Goal: Task Accomplishment & Management: Use online tool/utility

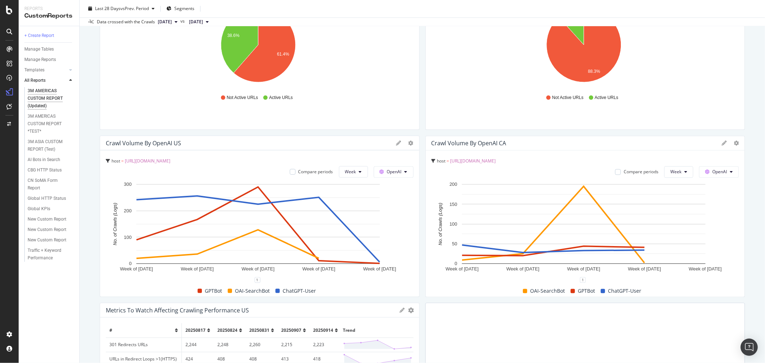
scroll to position [1196, 0]
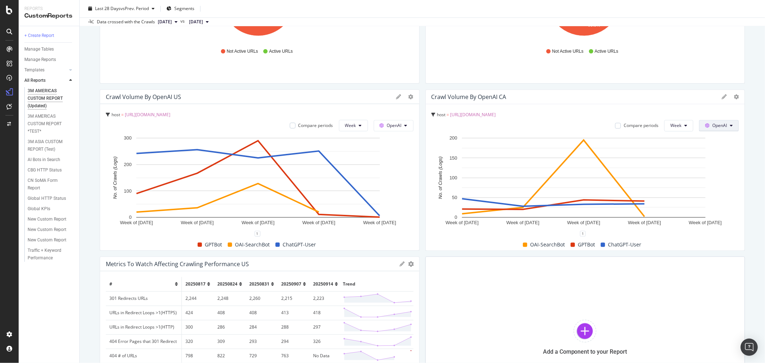
click at [721, 123] on button "OpenAI" at bounding box center [719, 125] width 40 height 11
click at [715, 143] on div "Google" at bounding box center [718, 140] width 50 height 10
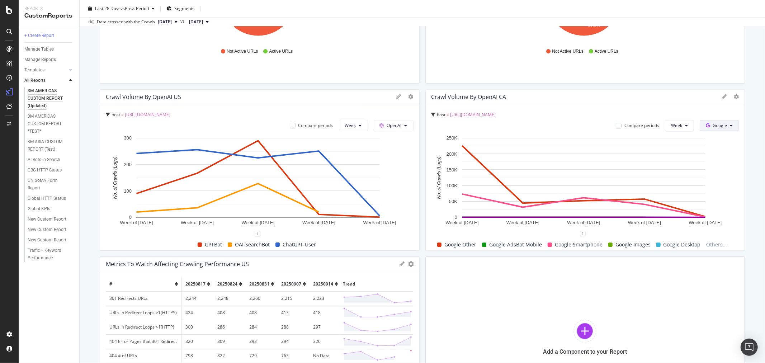
click at [725, 122] on button "Google" at bounding box center [719, 125] width 39 height 11
click at [726, 177] on span "OpenAI" at bounding box center [725, 179] width 27 height 6
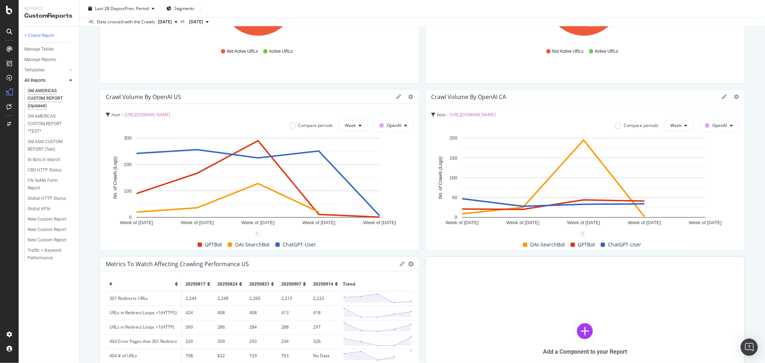
click at [726, 178] on rect "A chart." at bounding box center [584, 183] width 305 height 99
click at [684, 124] on icon at bounding box center [685, 125] width 3 height 4
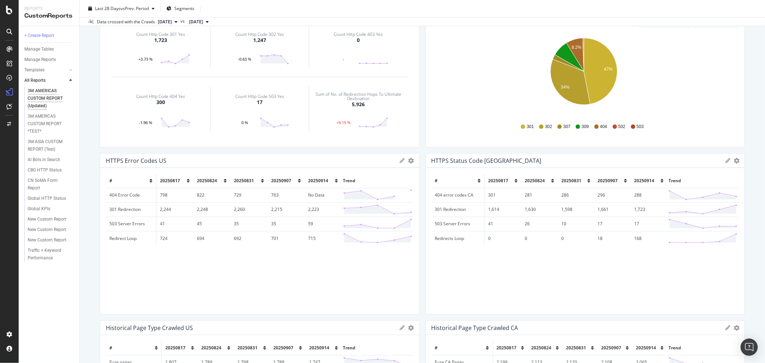
scroll to position [0, 0]
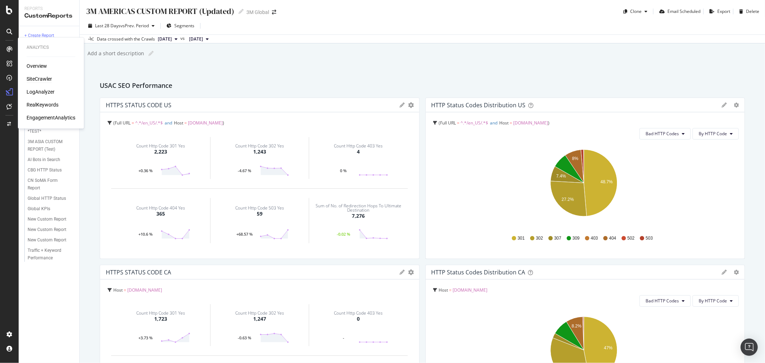
click at [41, 77] on div "SiteCrawler" at bounding box center [39, 79] width 25 height 7
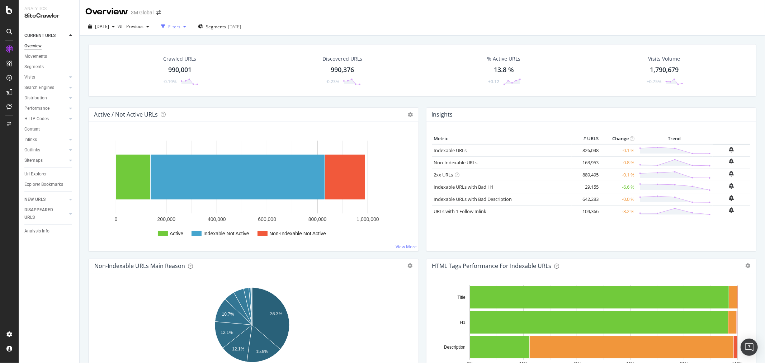
click at [180, 24] on div "Filters" at bounding box center [174, 27] width 12 height 6
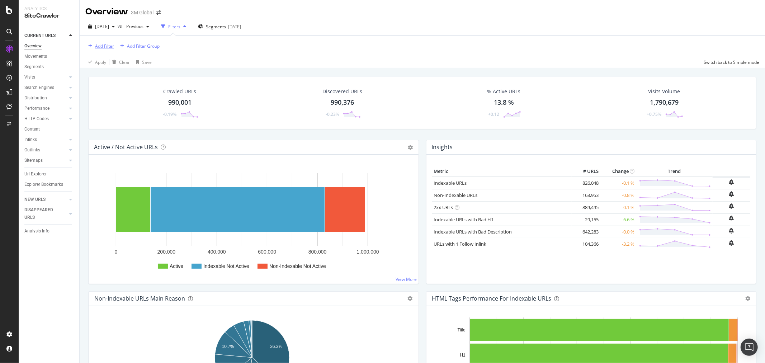
click at [105, 45] on div "Add Filter" at bounding box center [104, 46] width 19 height 6
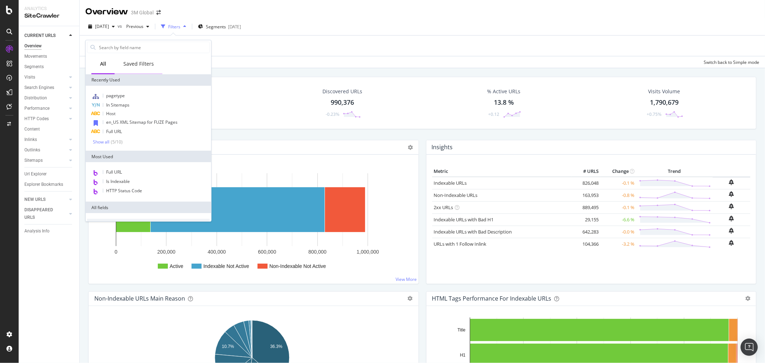
click at [135, 66] on div "Saved Filters" at bounding box center [138, 63] width 30 height 7
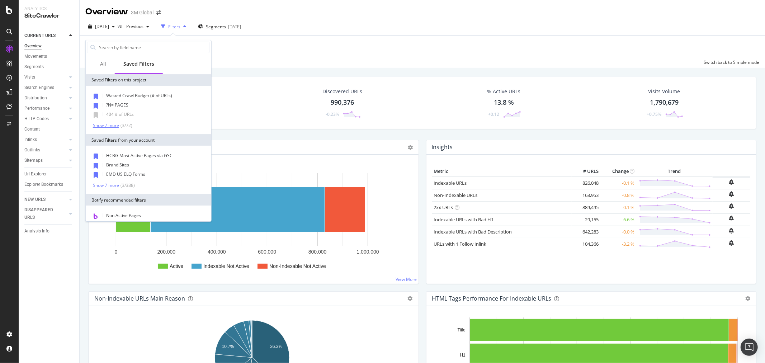
click at [105, 125] on div "Show 7 more" at bounding box center [106, 125] width 26 height 5
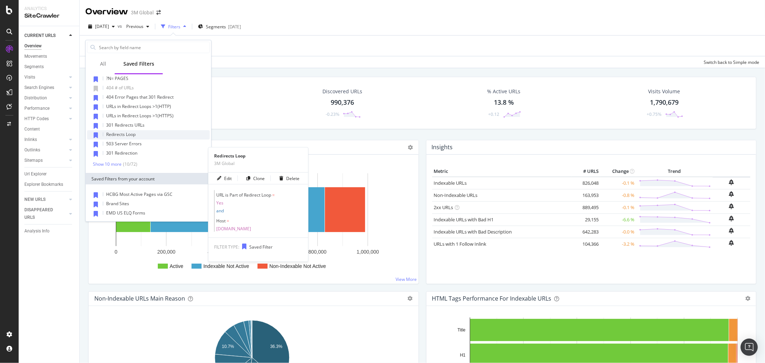
scroll to position [40, 0]
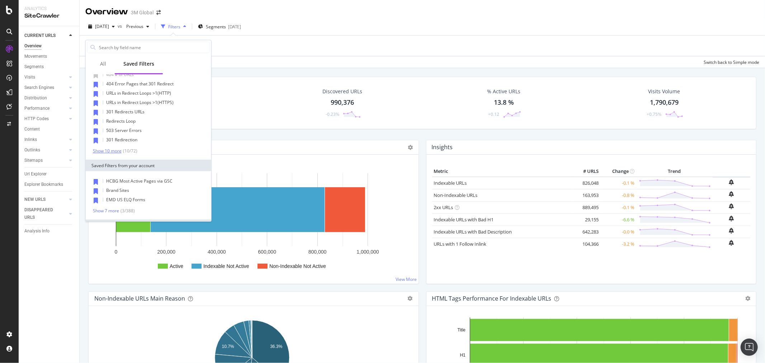
click at [103, 150] on div "Show 10 more" at bounding box center [107, 151] width 29 height 5
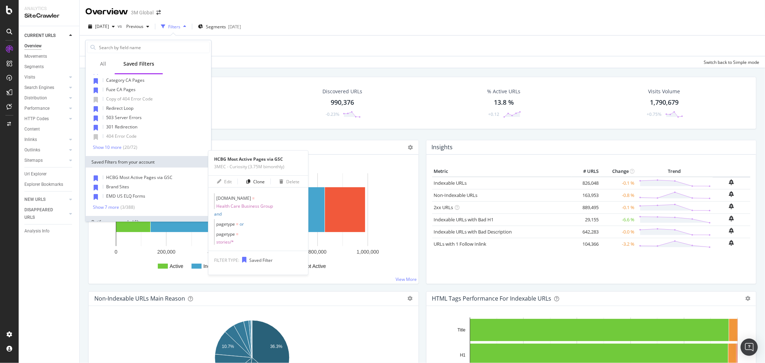
scroll to position [159, 0]
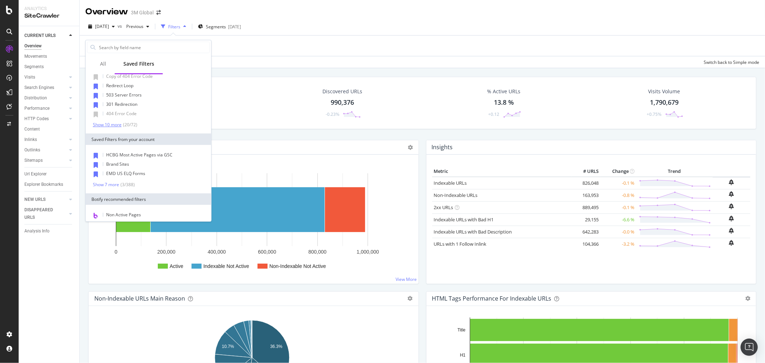
click at [112, 126] on div "Show 10 more" at bounding box center [107, 124] width 29 height 5
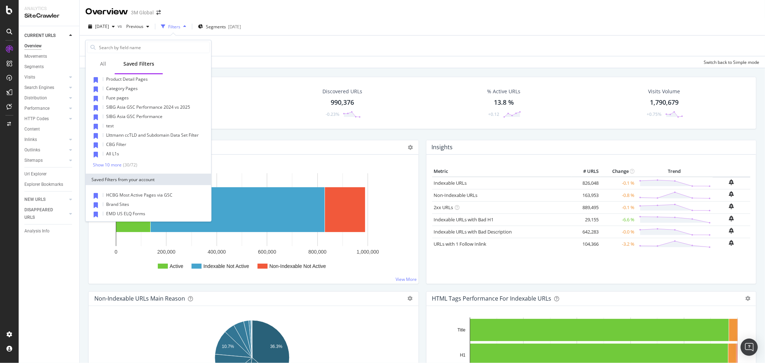
scroll to position [279, 0]
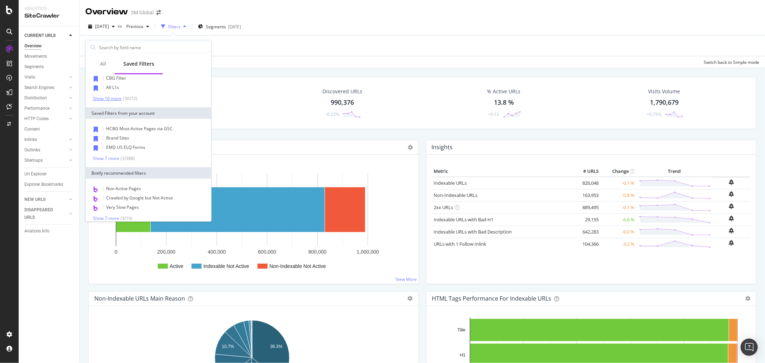
click at [112, 96] on div "Show 10 more" at bounding box center [107, 98] width 29 height 5
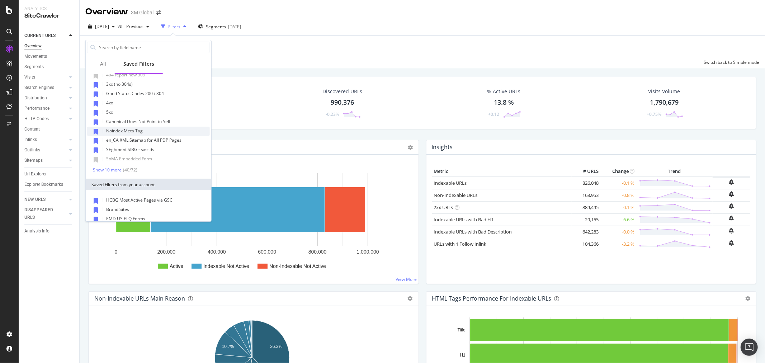
scroll to position [298, 0]
click at [108, 170] on div "Show 10 more" at bounding box center [107, 172] width 29 height 5
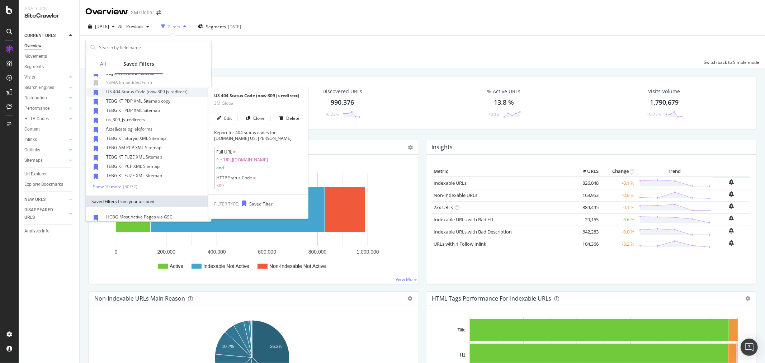
scroll to position [377, 0]
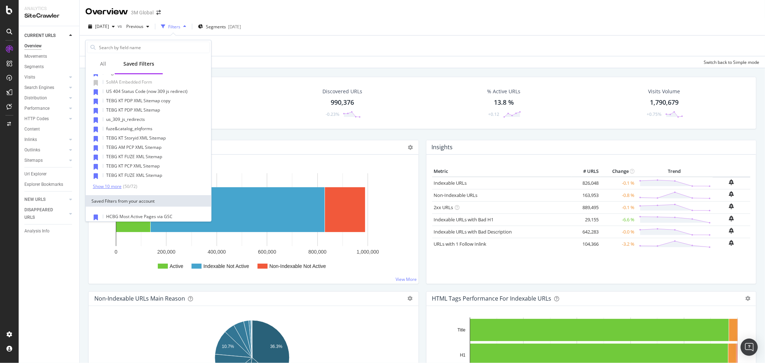
click at [112, 186] on div "Show 10 more" at bounding box center [107, 186] width 29 height 5
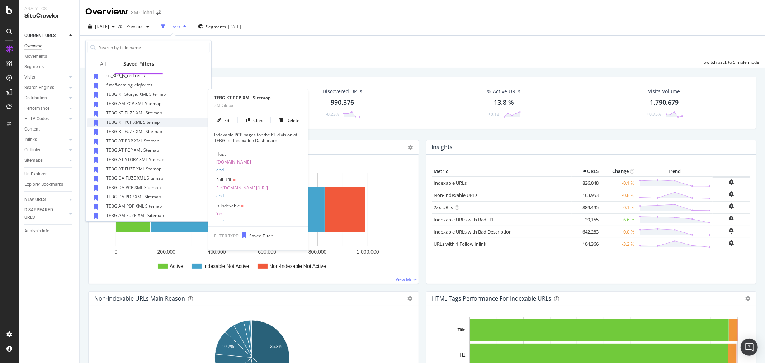
scroll to position [457, 0]
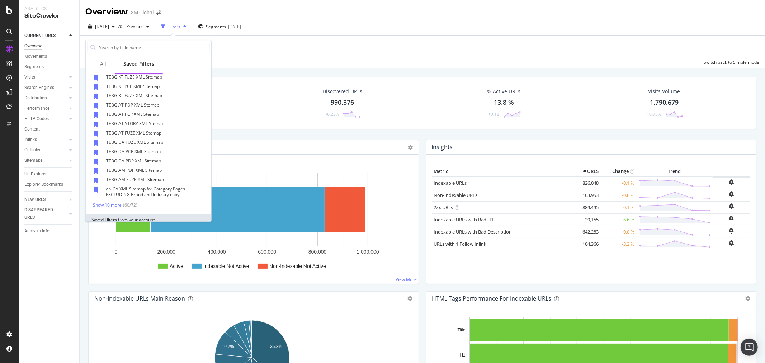
click at [111, 204] on div "Show 10 more" at bounding box center [107, 205] width 29 height 5
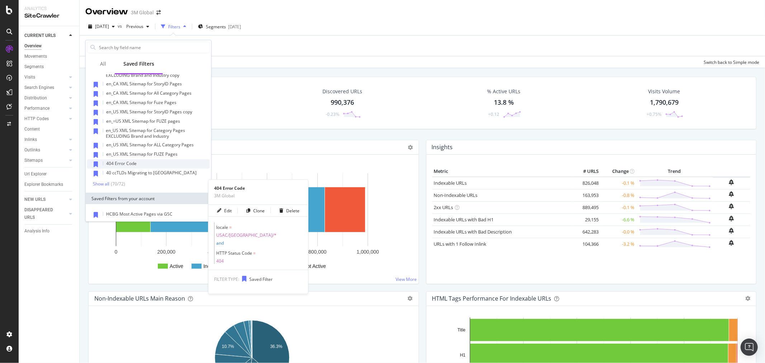
scroll to position [537, 0]
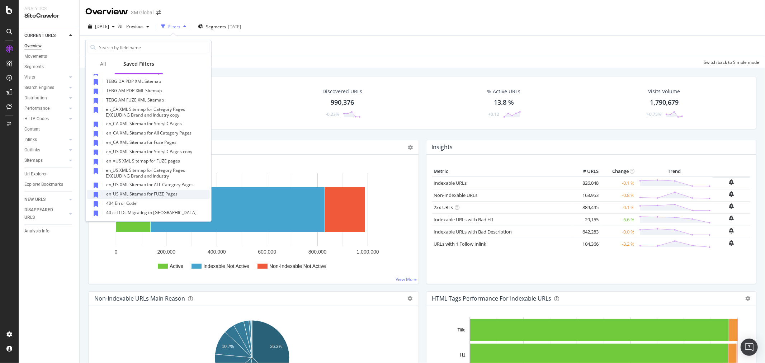
click at [163, 195] on span "en_US XML Sitemap for FUZE Pages" at bounding box center [141, 194] width 71 height 6
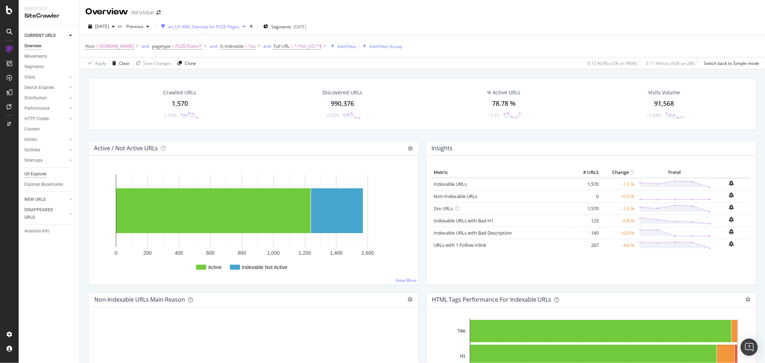
click at [38, 174] on div "Url Explorer" at bounding box center [35, 174] width 22 height 8
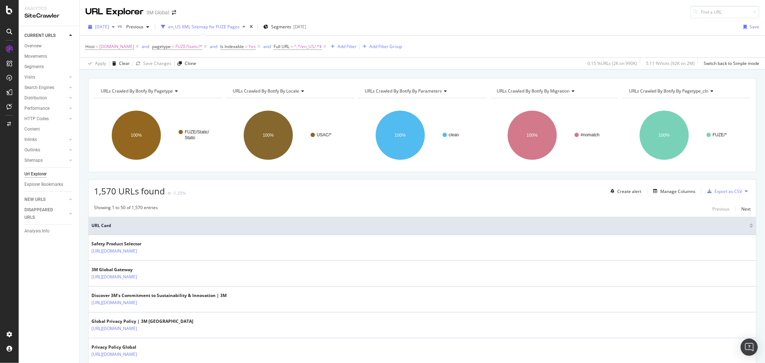
click at [115, 25] on icon "button" at bounding box center [113, 27] width 3 height 4
click at [112, 66] on div "[DATE]" at bounding box center [115, 66] width 38 height 6
click at [745, 190] on icon at bounding box center [746, 191] width 3 height 4
click at [714, 189] on span "Export XML Sitemaps" at bounding box center [709, 192] width 42 height 6
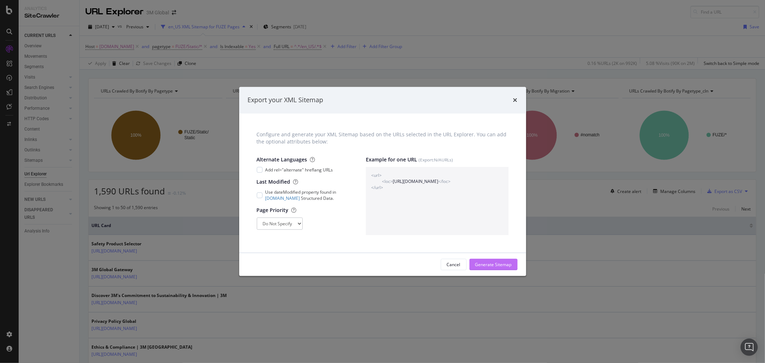
click at [504, 264] on div "Generate Sitemap" at bounding box center [493, 265] width 37 height 6
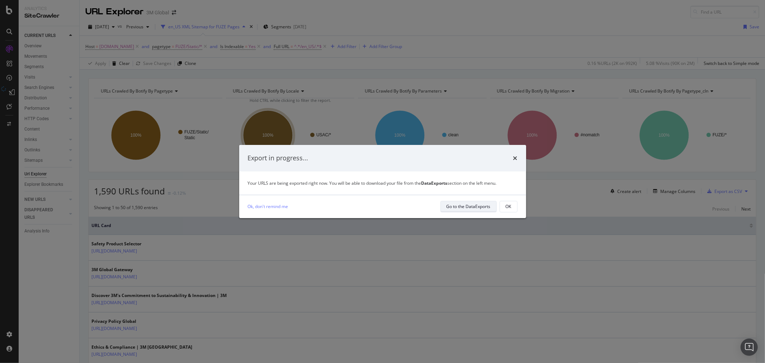
click at [473, 207] on div "Go to the DataExports" at bounding box center [469, 206] width 44 height 6
